Goal: Transaction & Acquisition: Subscribe to service/newsletter

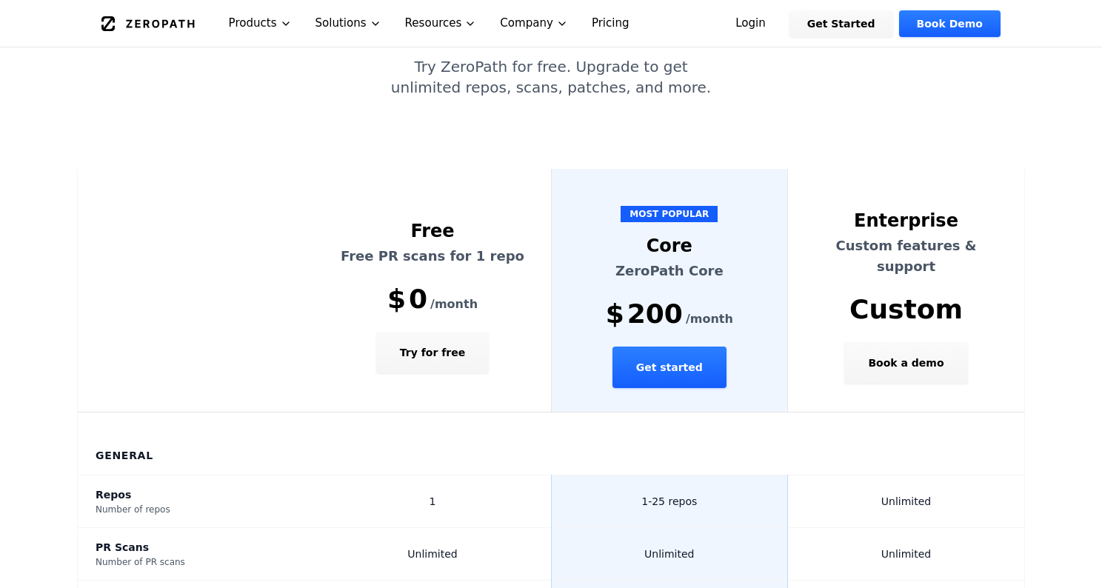
scroll to position [400, 0]
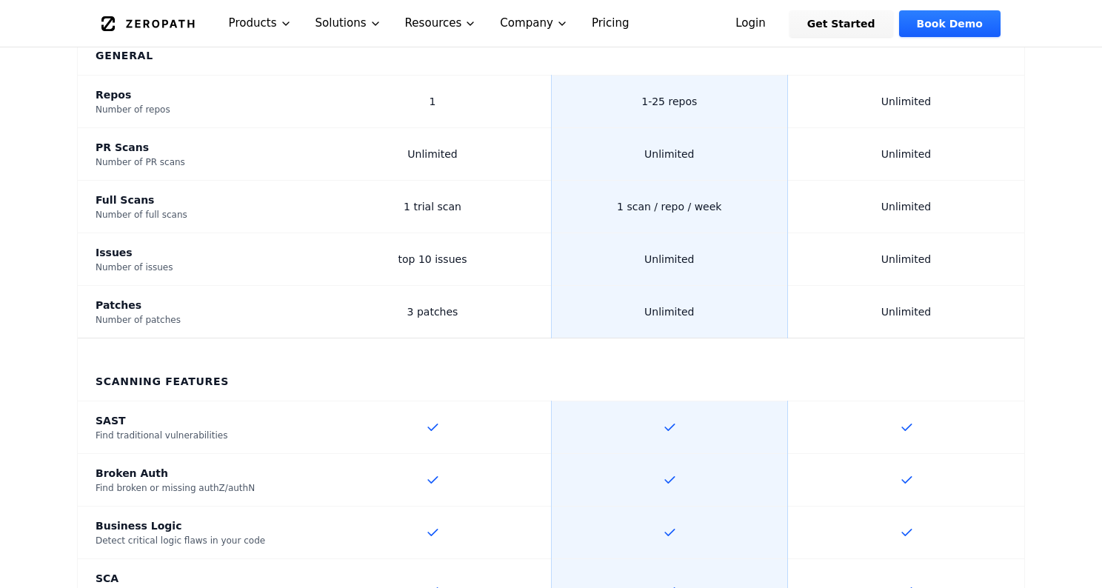
click at [699, 339] on th "Scanning Features" at bounding box center [551, 370] width 947 height 63
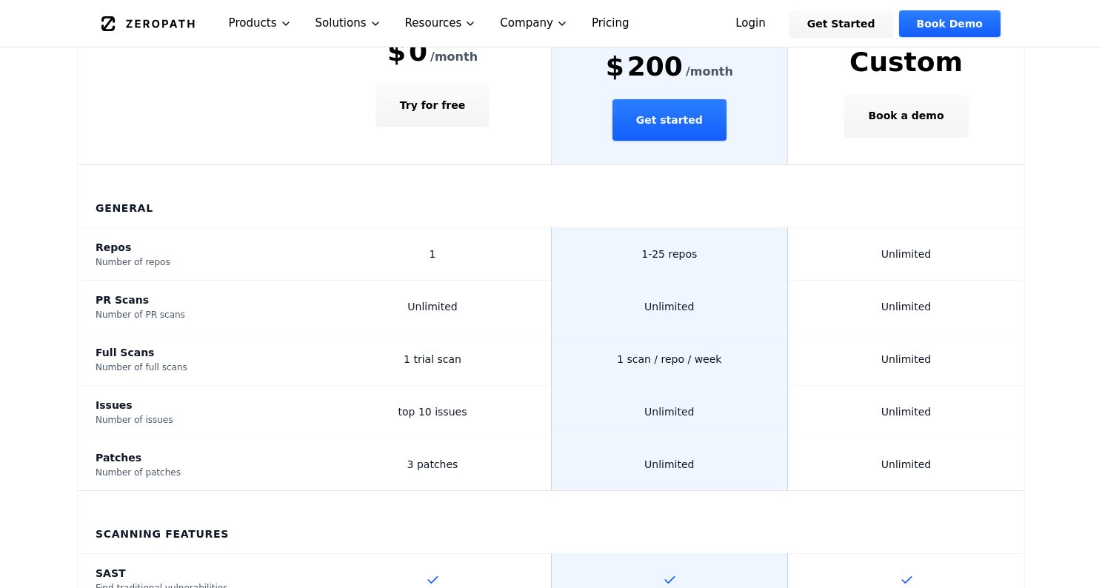
scroll to position [533, 0]
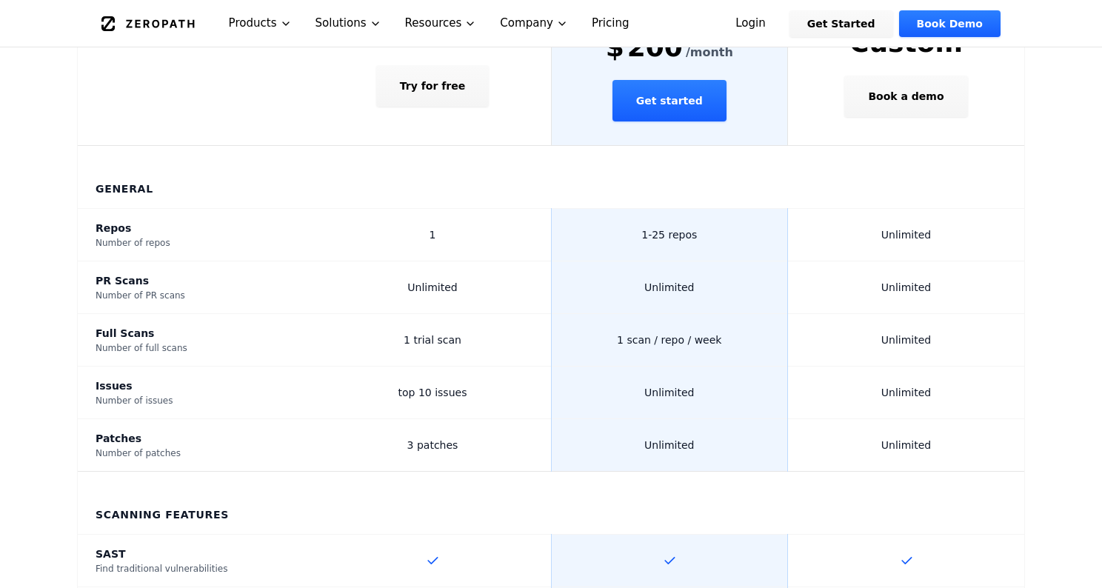
click at [751, 314] on td "1 scan / repo / week" at bounding box center [669, 340] width 237 height 53
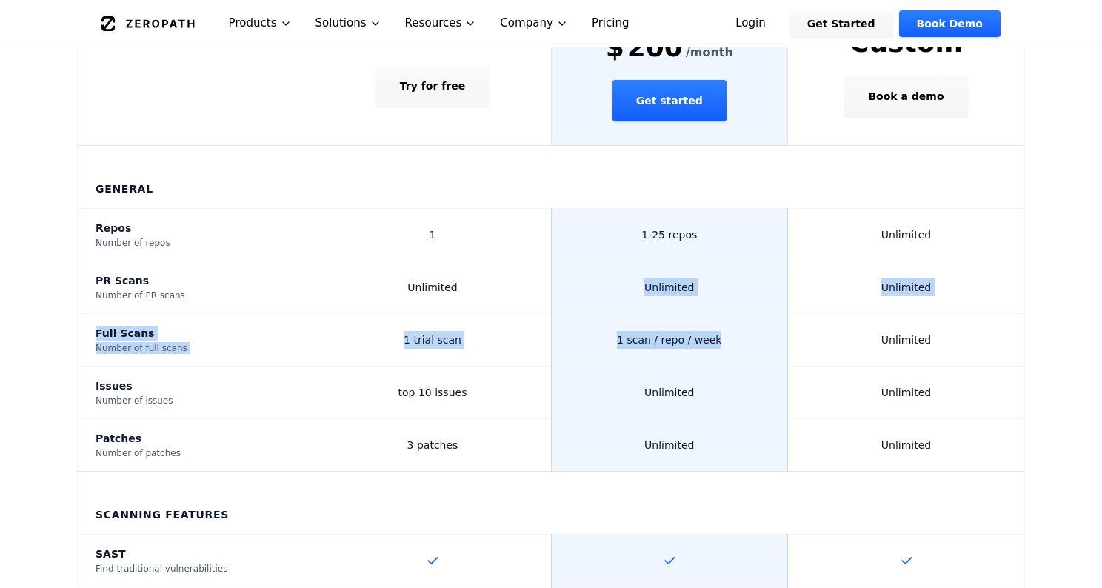
drag, startPoint x: 746, startPoint y: 284, endPoint x: 607, endPoint y: 231, distance: 148.2
click at [607, 261] on td "Unlimited" at bounding box center [669, 287] width 237 height 53
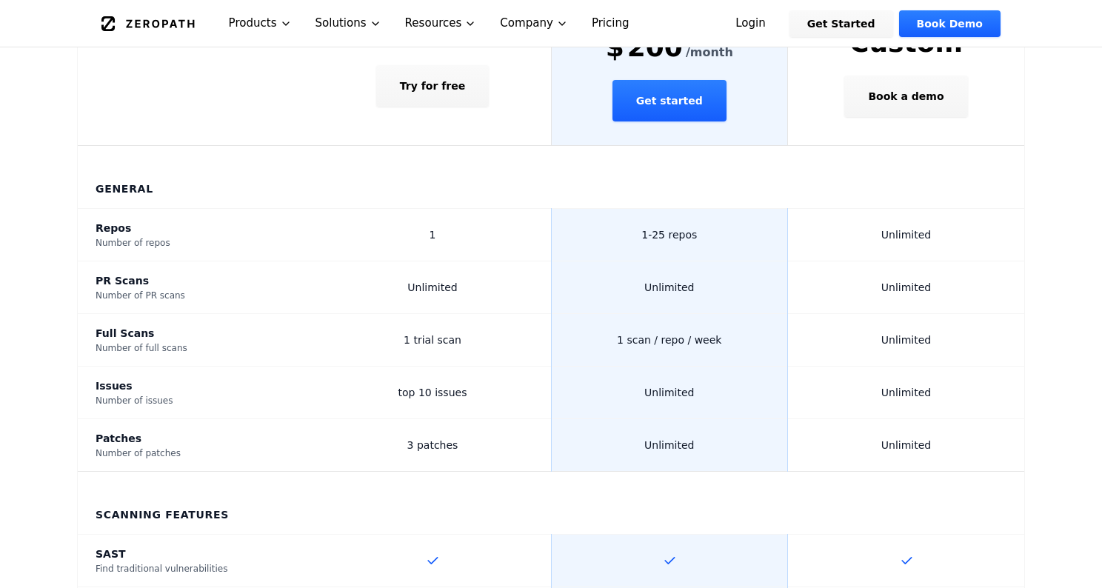
click at [763, 367] on td "Unlimited" at bounding box center [669, 393] width 237 height 53
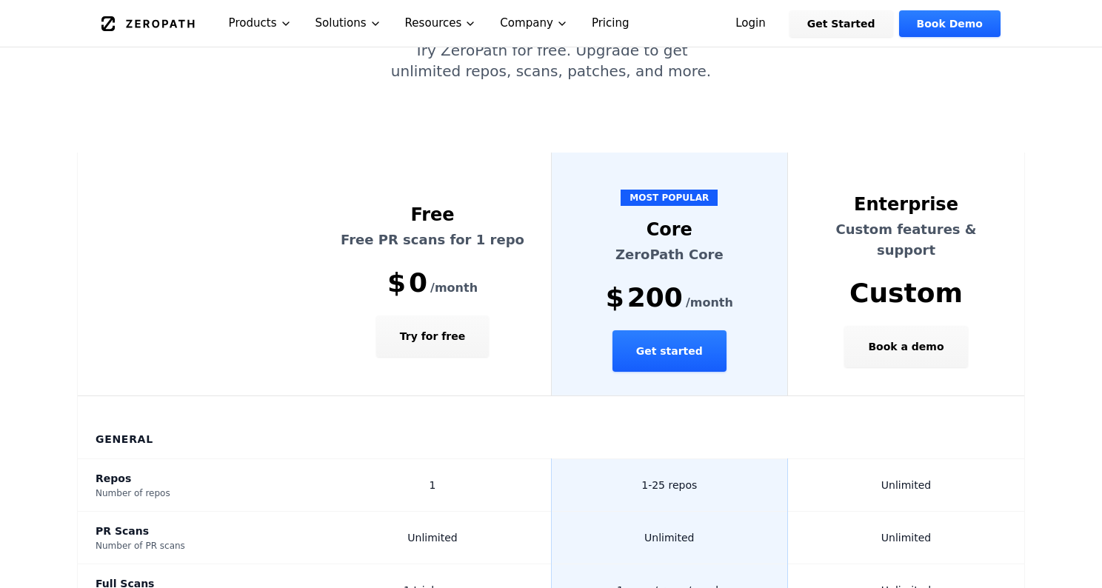
scroll to position [267, 0]
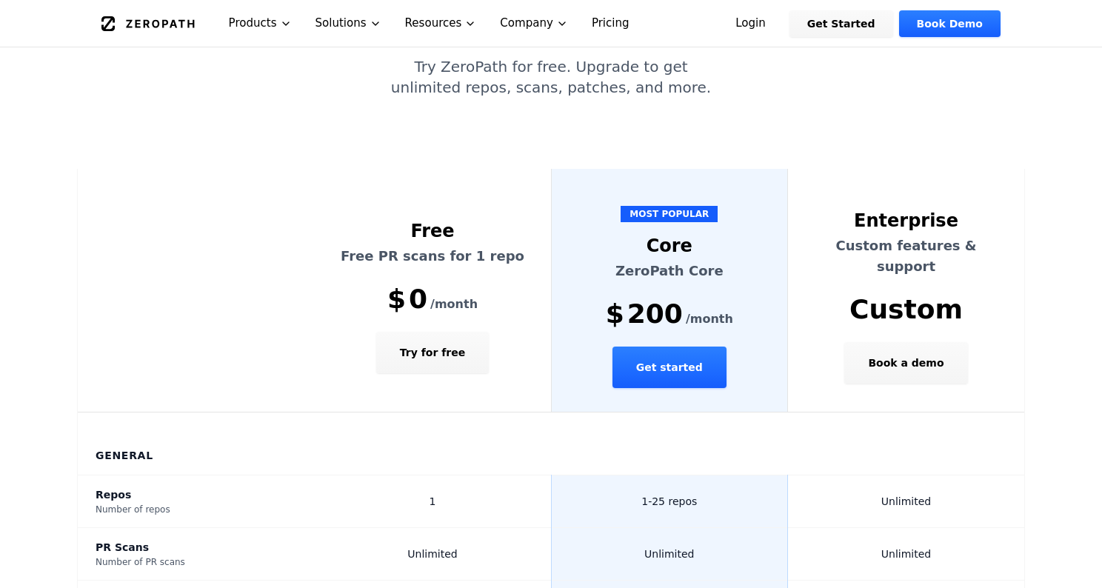
click at [688, 347] on button "Get started" at bounding box center [670, 367] width 114 height 41
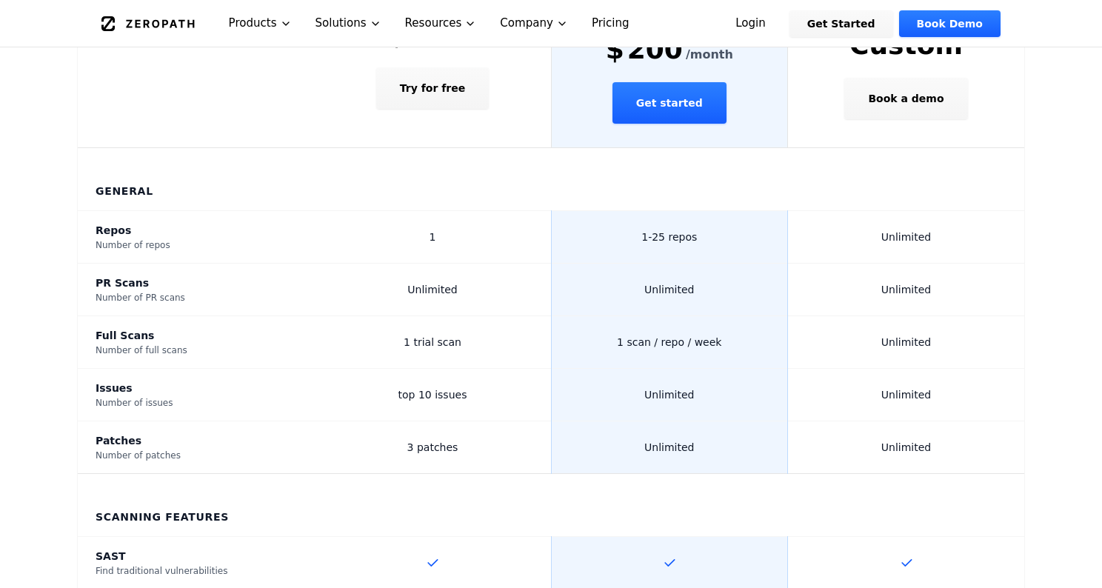
scroll to position [533, 0]
